Goal: Information Seeking & Learning: Learn about a topic

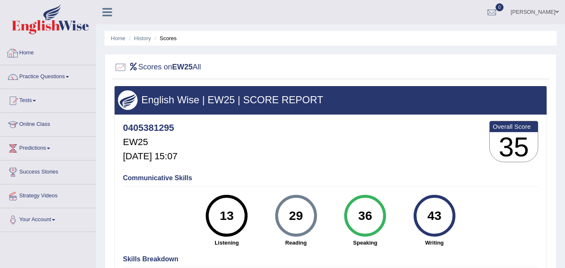
click at [40, 61] on link "Home" at bounding box center [47, 51] width 95 height 21
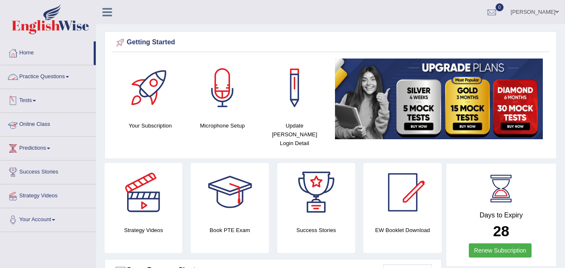
click at [44, 123] on link "Online Class" at bounding box center [47, 123] width 95 height 21
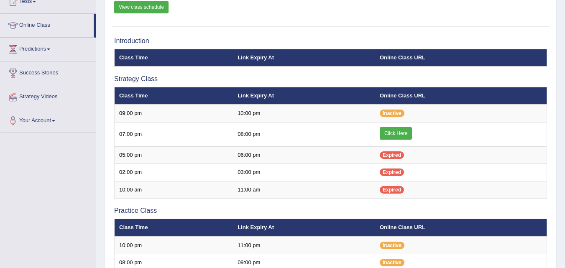
scroll to position [94, 0]
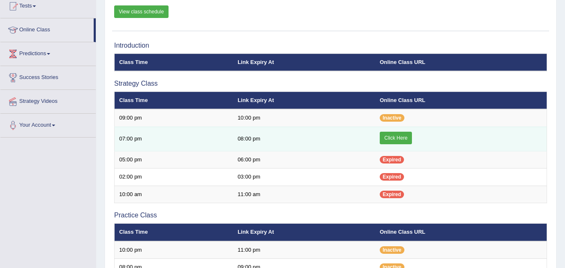
click at [385, 136] on link "Click Here" at bounding box center [395, 138] width 32 height 13
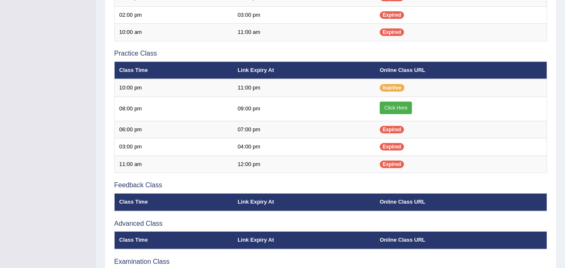
scroll to position [262, 0]
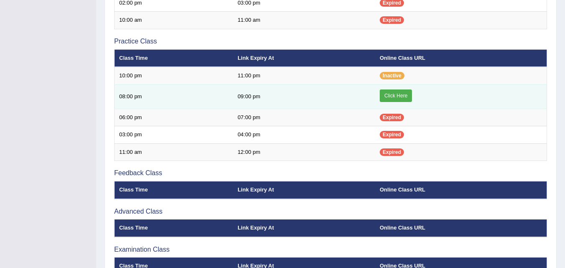
click at [405, 96] on link "Click Here" at bounding box center [395, 95] width 32 height 13
